Goal: Register for event/course

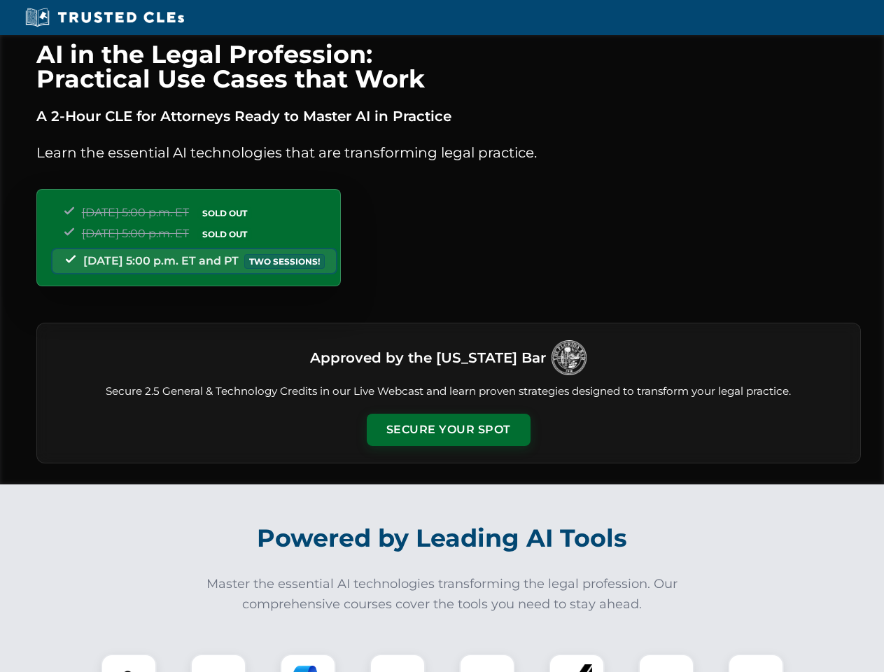
click at [448, 430] on button "Secure Your Spot" at bounding box center [449, 430] width 164 height 32
click at [129, 663] on img at bounding box center [129, 682] width 41 height 41
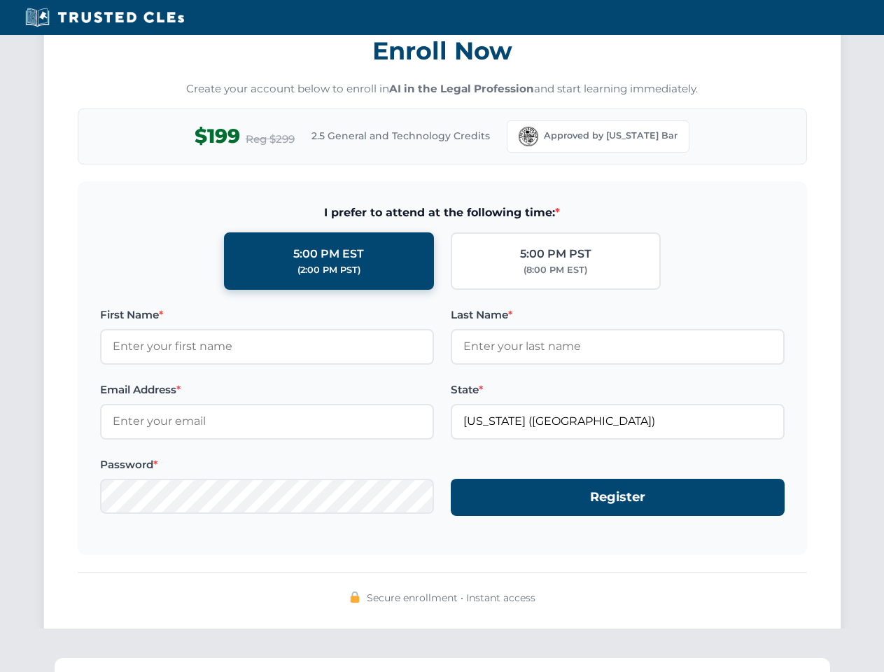
scroll to position [1374, 0]
